Goal: Information Seeking & Learning: Understand process/instructions

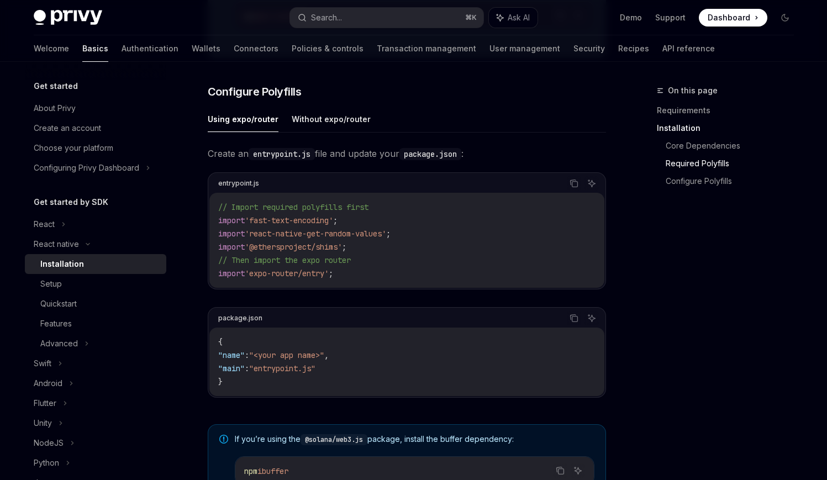
scroll to position [473, 0]
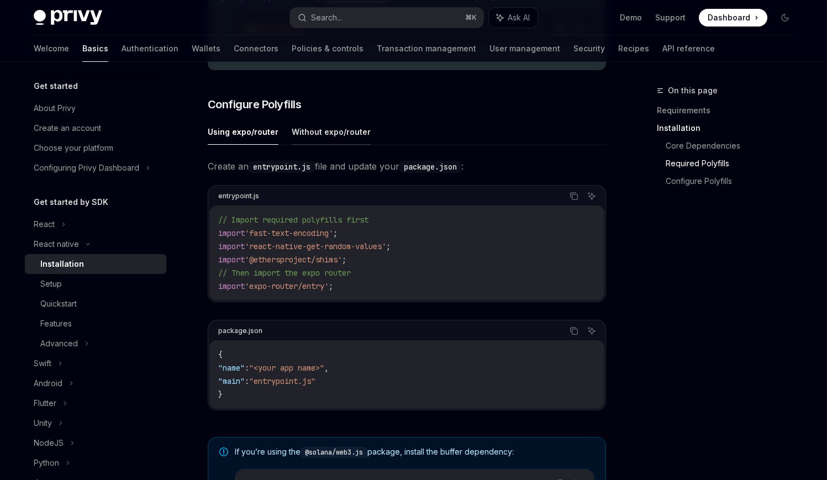
click at [311, 141] on button "Without expo/router" at bounding box center [331, 132] width 79 height 26
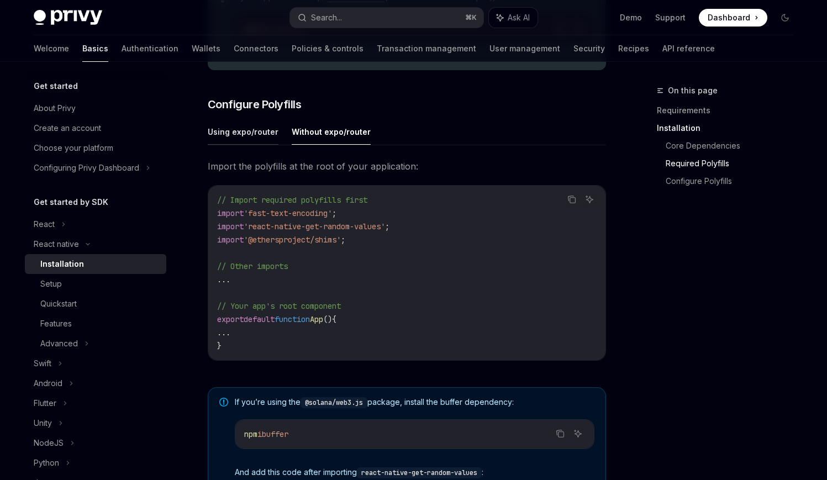
click at [252, 138] on button "Using expo/router" at bounding box center [243, 132] width 71 height 26
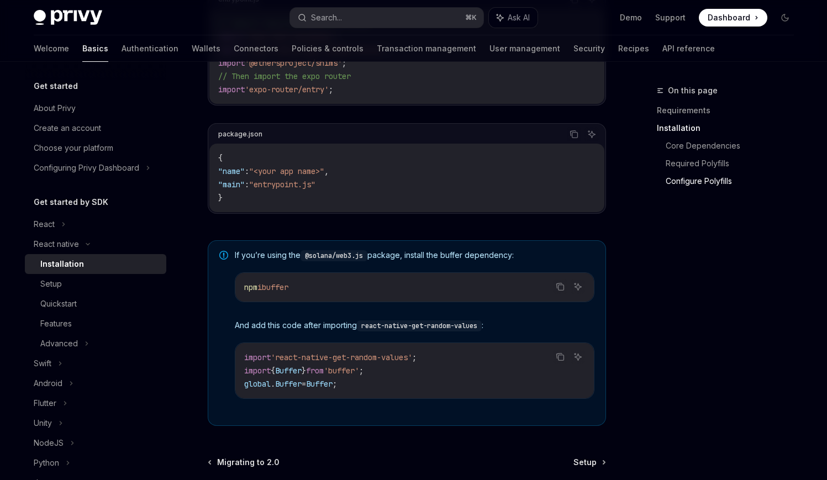
scroll to position [784, 0]
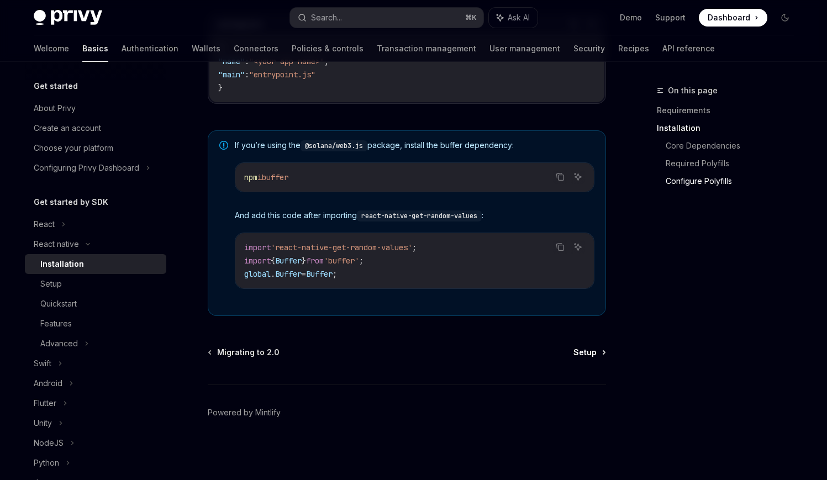
click at [605, 354] on icon at bounding box center [605, 352] width 2 height 3
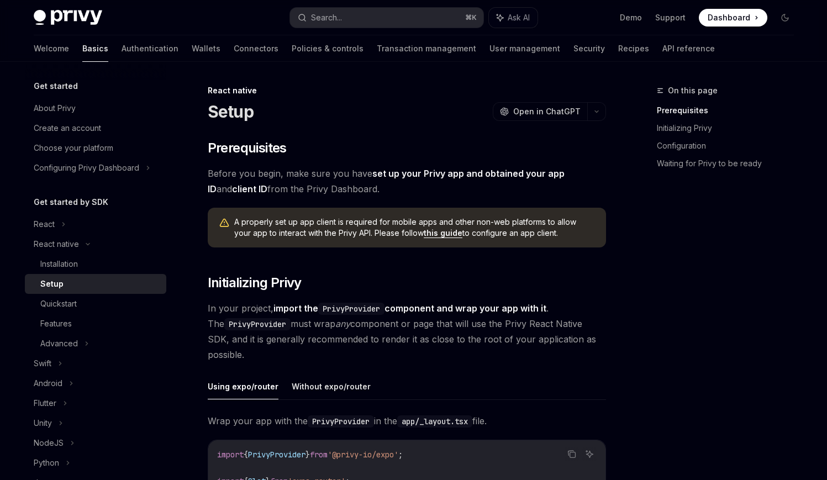
click at [595, 355] on span "In your project, import the PrivyProvider component and wrap your app with it .…" at bounding box center [407, 332] width 399 height 62
click at [116, 264] on div "Installation" at bounding box center [99, 264] width 119 height 13
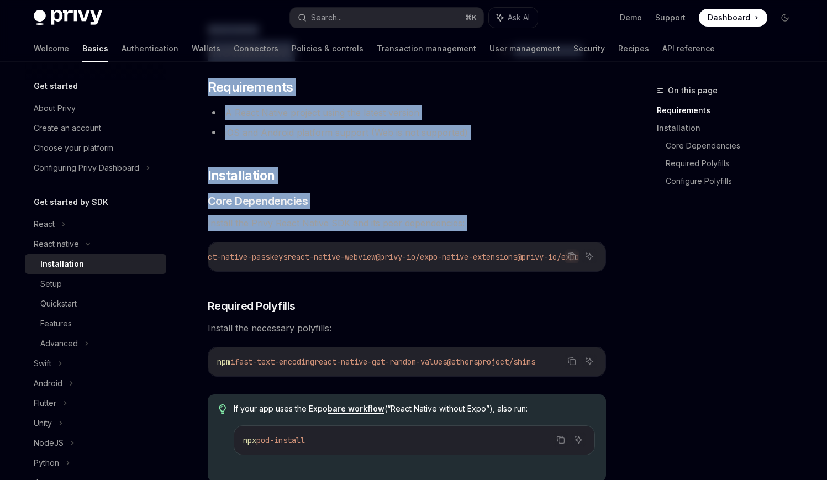
scroll to position [0, 613]
drag, startPoint x: 238, startPoint y: 260, endPoint x: 598, endPoint y: 261, distance: 359.8
click at [598, 261] on code "npx expo install expo-apple-authentication expo-application expo-crypto expo-li…" at bounding box center [155, 256] width 902 height 13
copy span "expo install expo-apple-authentication expo-application expo-crypto expo-linkin…"
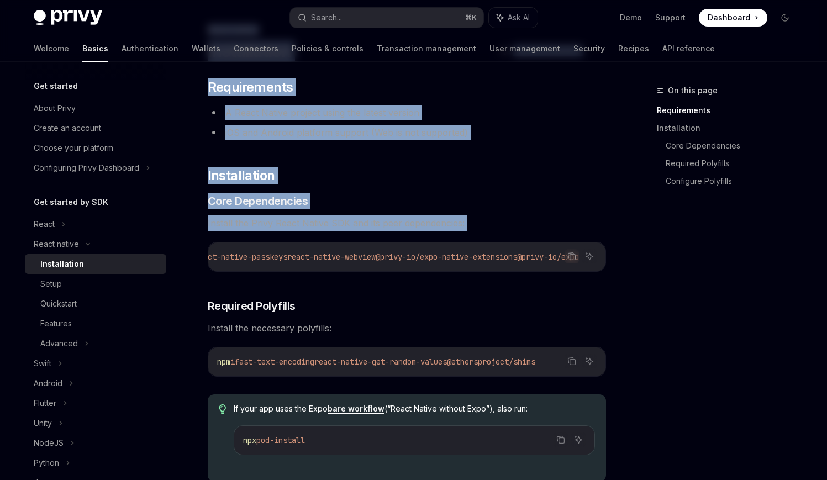
drag, startPoint x: 248, startPoint y: 363, endPoint x: 574, endPoint y: 373, distance: 326.8
click at [574, 373] on div "npm i fast-text-encoding react-native-get-random-values @ethersproject/shims" at bounding box center [406, 362] width 397 height 29
click at [573, 360] on icon "Copy the contents from the code block" at bounding box center [572, 361] width 9 height 9
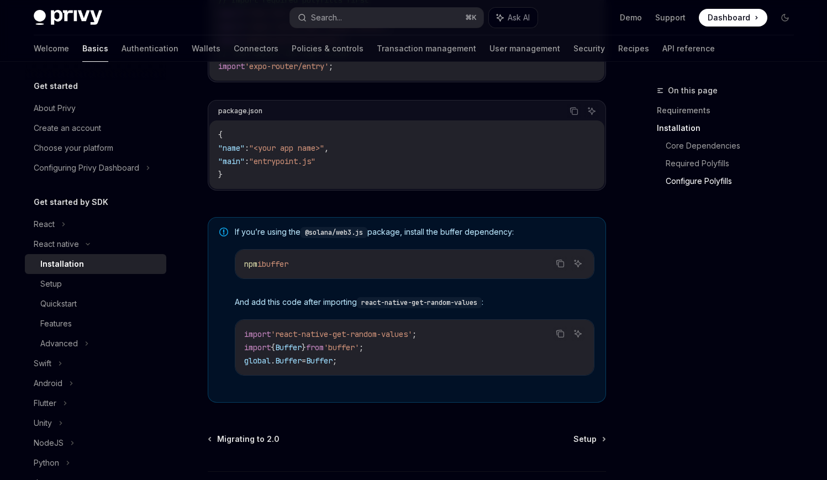
scroll to position [779, 0]
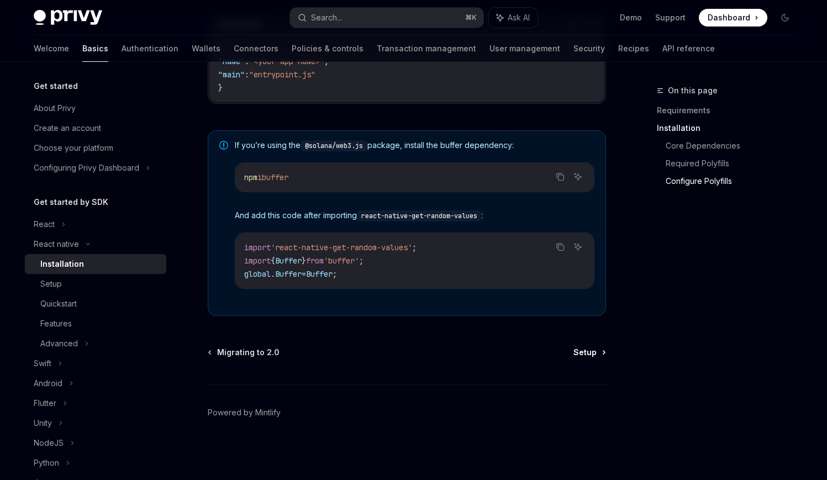
click at [596, 352] on span "Setup" at bounding box center [585, 352] width 23 height 11
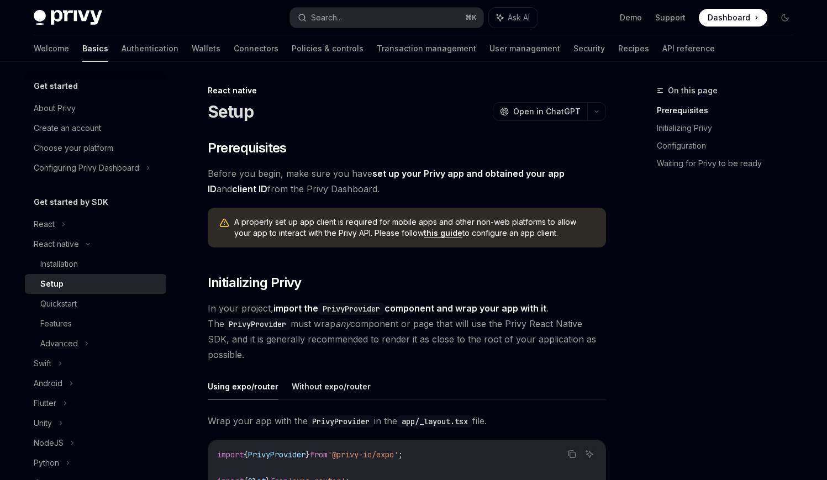
type textarea "*"
